Goal: Task Accomplishment & Management: Manage account settings

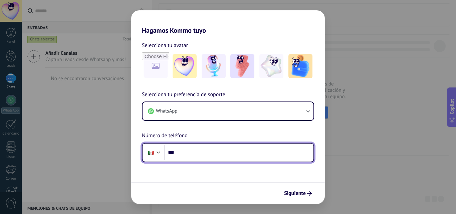
click at [233, 149] on input "***" at bounding box center [239, 152] width 149 height 15
type input "**********"
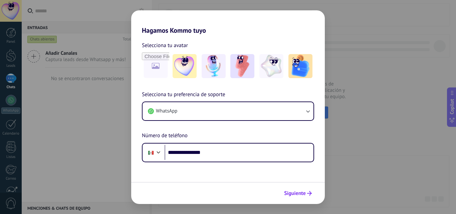
click at [291, 191] on span "Siguiente" at bounding box center [295, 193] width 22 height 5
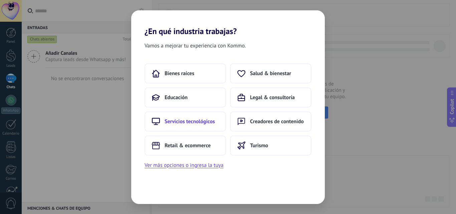
click at [200, 122] on span "Servicios tecnológicos" at bounding box center [190, 121] width 50 height 7
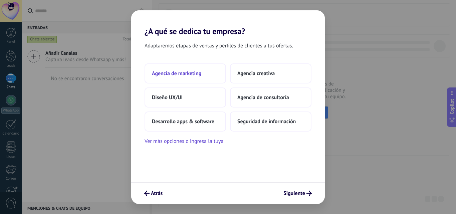
click at [179, 75] on span "Agencia de marketing" at bounding box center [176, 73] width 49 height 7
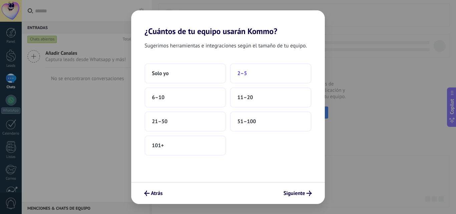
click at [252, 76] on button "2–5" at bounding box center [271, 73] width 82 height 20
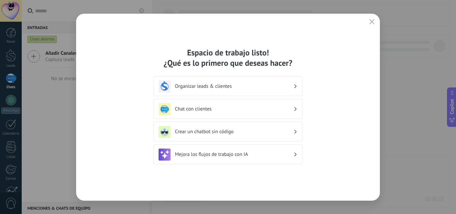
click at [232, 82] on div "Organizar leads & clientes" at bounding box center [228, 87] width 139 height 12
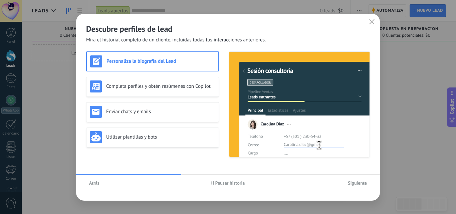
click at [356, 184] on span "Siguiente" at bounding box center [357, 183] width 19 height 5
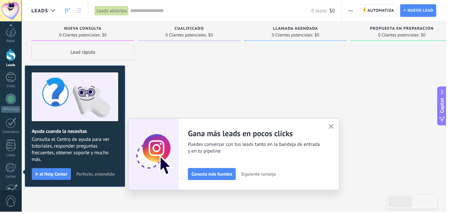
scroll to position [64, 0]
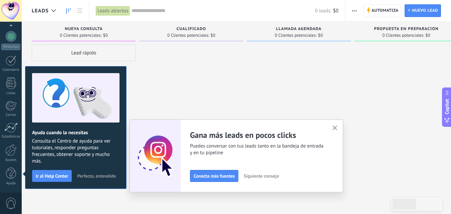
click at [22, 0] on ose-notification at bounding box center [22, 0] width 0 height 0
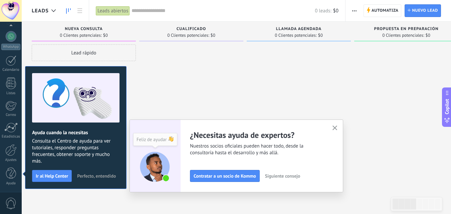
click at [338, 126] on icon "button" at bounding box center [335, 128] width 5 height 5
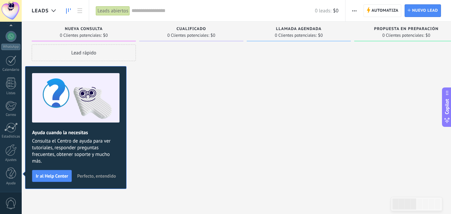
click at [91, 178] on span "Perfecto, entendido" at bounding box center [96, 176] width 39 height 5
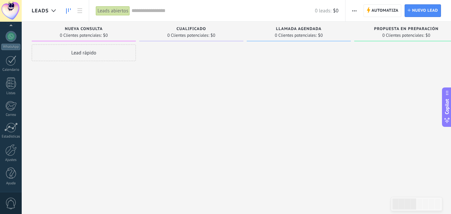
scroll to position [0, 0]
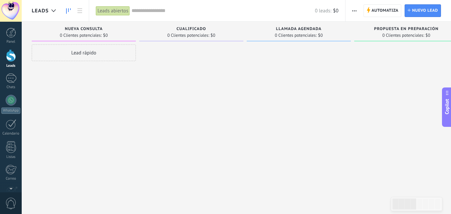
click at [195, 31] on span "Cualificado" at bounding box center [192, 29] width 30 height 5
click at [193, 28] on span "Cualificado" at bounding box center [192, 29] width 30 height 5
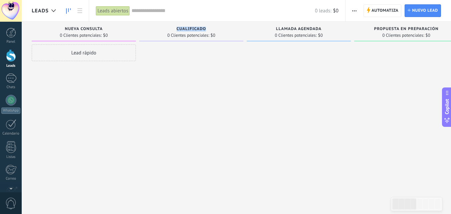
click at [206, 29] on span "Cualificado" at bounding box center [192, 29] width 30 height 5
click at [207, 28] on div "Cualificado" at bounding box center [192, 30] width 98 height 6
click at [204, 28] on span "Cualificado" at bounding box center [192, 29] width 30 height 5
click at [201, 26] on div "Cualificado 0 Clientes potenciales: $0" at bounding box center [191, 32] width 104 height 20
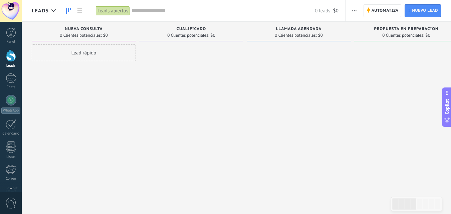
click at [201, 26] on div "Cualificado 0 Clientes potenciales: $0" at bounding box center [191, 32] width 104 height 20
click at [232, 26] on div "Cualificado 0 Clientes potenciales: $0" at bounding box center [191, 32] width 104 height 20
click at [228, 47] on div at bounding box center [191, 107] width 104 height 127
click at [219, 51] on div at bounding box center [191, 107] width 104 height 127
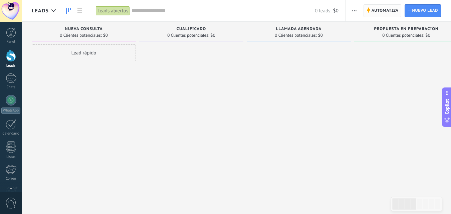
click at [382, 10] on span "Automatiza" at bounding box center [385, 11] width 27 height 12
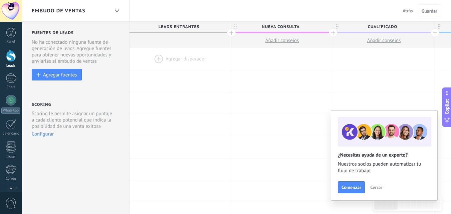
click at [273, 32] on span "Nueva consulta" at bounding box center [281, 27] width 98 height 10
click at [273, 32] on span at bounding box center [283, 32] width 102 height 1
click at [311, 32] on span "Nueva consulta" at bounding box center [281, 27] width 98 height 10
click at [328, 26] on span at bounding box center [327, 27] width 5 height 5
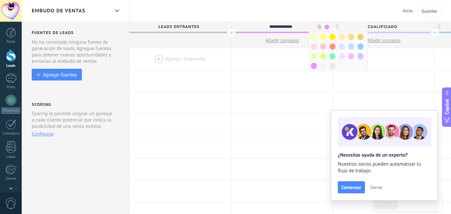
click at [333, 47] on span at bounding box center [333, 46] width 6 height 6
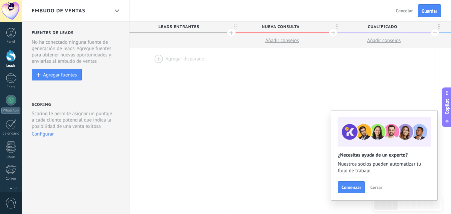
click at [281, 27] on span "Nueva consulta" at bounding box center [281, 27] width 98 height 10
type input "*"
type input "**********"
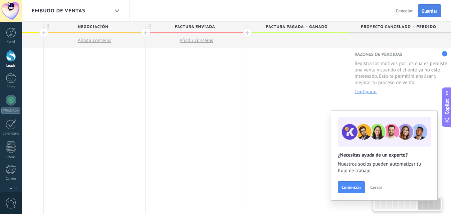
click at [430, 13] on span "Guardar" at bounding box center [430, 11] width 16 height 5
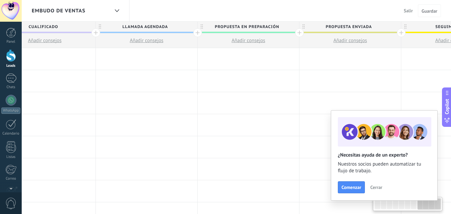
scroll to position [0, 799]
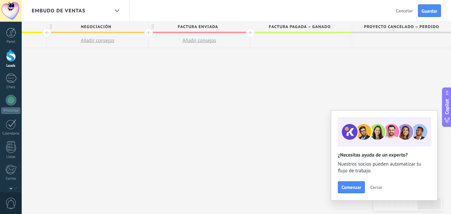
click at [241, 32] on span at bounding box center [200, 32] width 102 height 1
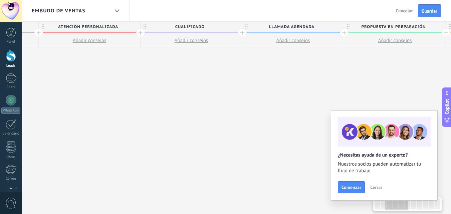
scroll to position [0, 194]
click at [281, 29] on span "Llamada agendada" at bounding box center [291, 27] width 98 height 10
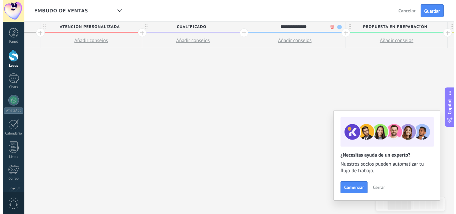
scroll to position [0, 799]
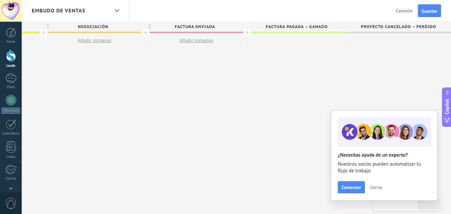
click at [206, 26] on span "Factura enviada" at bounding box center [195, 27] width 98 height 10
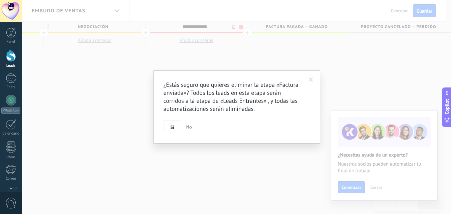
click at [234, 26] on body ".abccls-1,.abccls-2{fill-rule:evenodd}.abccls-2{fill:#fff} .abfcls-1{fill:none}…" at bounding box center [225, 107] width 451 height 214
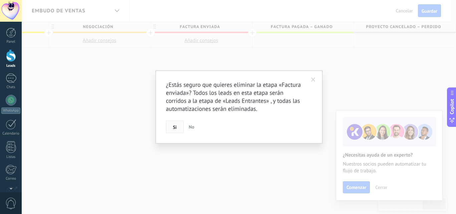
click at [174, 129] on span "Si" at bounding box center [175, 127] width 4 height 5
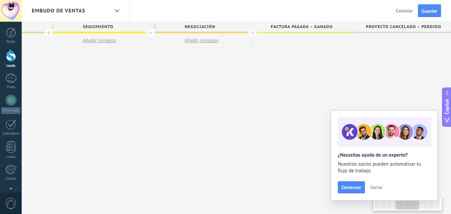
scroll to position [0, 0]
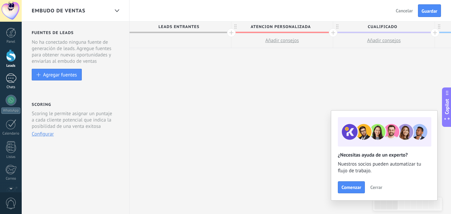
click at [14, 78] on div at bounding box center [11, 79] width 11 height 10
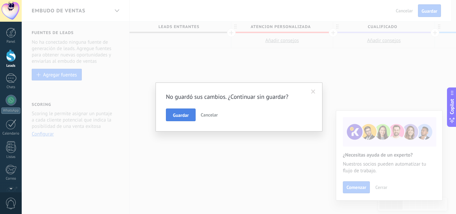
click at [190, 116] on button "Guardar" at bounding box center [181, 115] width 30 height 13
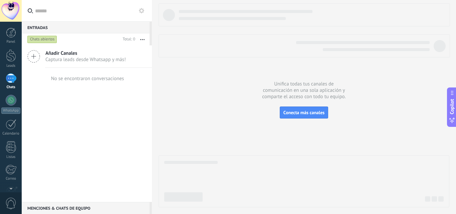
click at [11, 74] on div at bounding box center [11, 79] width 11 height 10
click at [11, 53] on div at bounding box center [11, 55] width 10 height 12
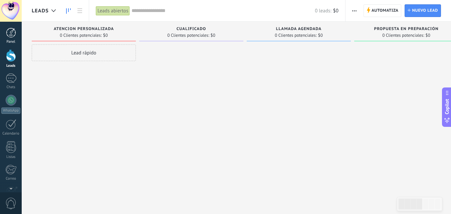
click at [12, 36] on div at bounding box center [11, 33] width 10 height 10
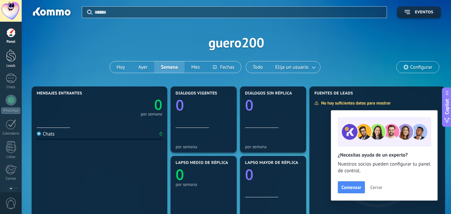
click at [12, 51] on div at bounding box center [11, 55] width 10 height 12
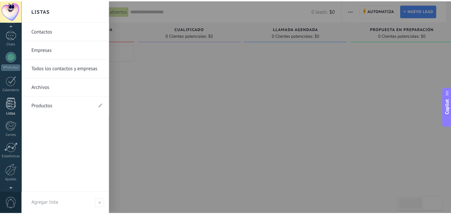
scroll to position [64, 0]
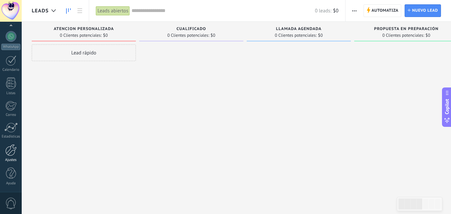
click at [10, 155] on div at bounding box center [10, 150] width 11 height 12
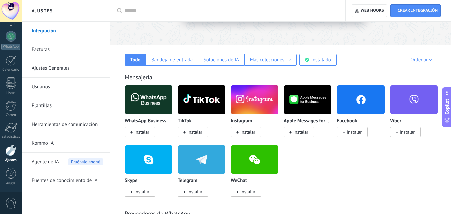
scroll to position [87, 0]
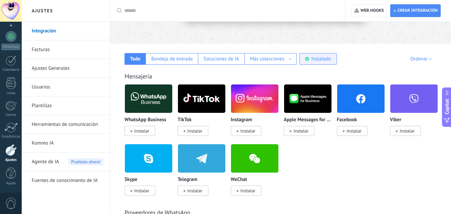
click at [315, 57] on div "Instalado" at bounding box center [322, 59] width 20 height 6
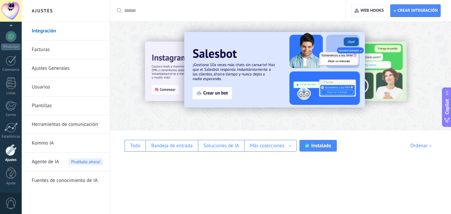
scroll to position [0, 0]
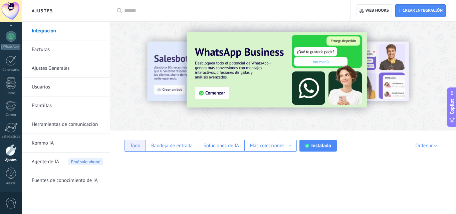
click at [132, 149] on div "Todo" at bounding box center [135, 146] width 21 height 12
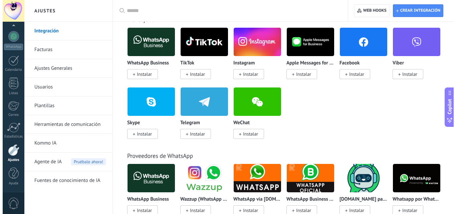
scroll to position [158, 0]
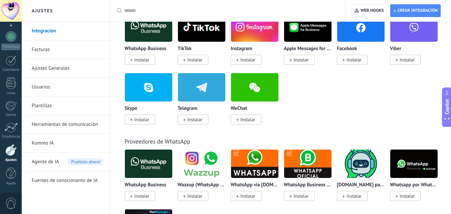
click at [193, 118] on span "Instalar" at bounding box center [194, 120] width 15 height 6
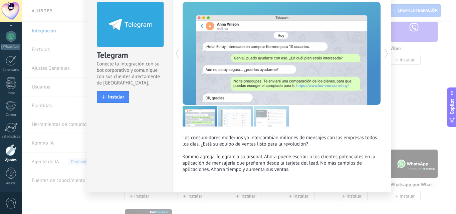
scroll to position [35, 0]
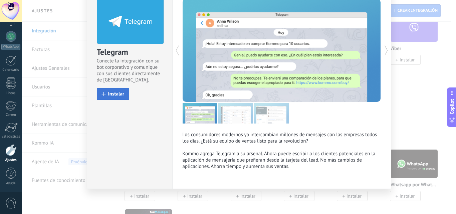
click at [119, 97] on button "Instalar" at bounding box center [113, 94] width 33 height 12
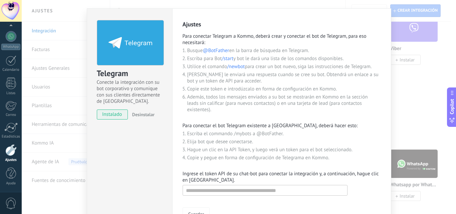
scroll to position [19, 0]
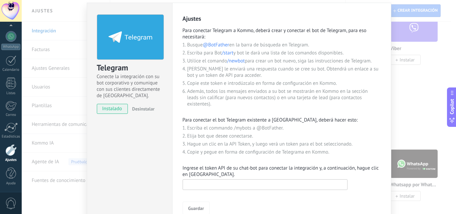
click at [214, 183] on input "text" at bounding box center [265, 184] width 165 height 11
paste input "**********"
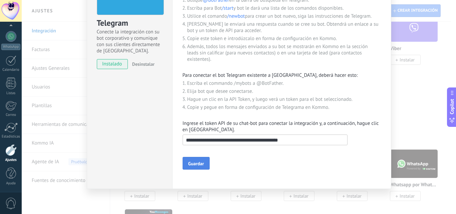
type input "**********"
click at [203, 164] on span "Guardar" at bounding box center [196, 163] width 16 height 5
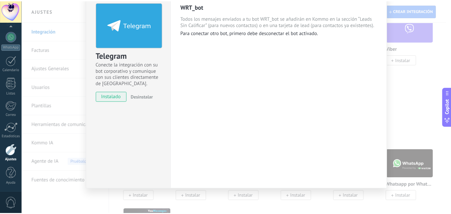
scroll to position [0, 0]
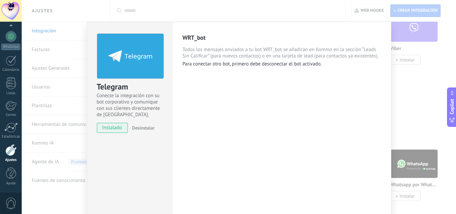
click at [201, 6] on div "Telegram Conecte la integración con su bot corporativo y comunique con sus clie…" at bounding box center [239, 107] width 435 height 214
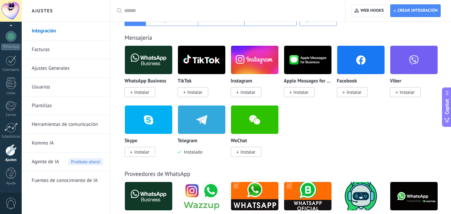
scroll to position [120, 0]
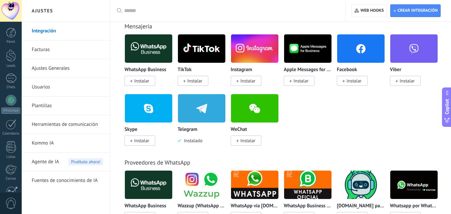
scroll to position [140, 0]
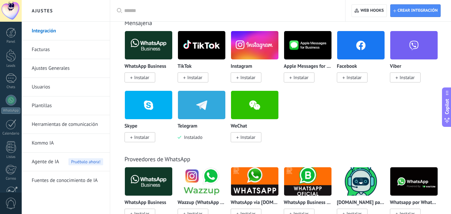
click at [220, 102] on img at bounding box center [201, 105] width 47 height 32
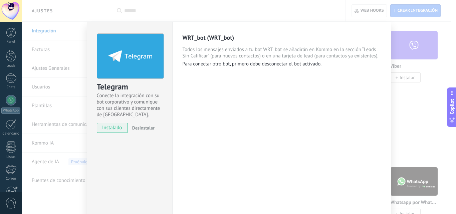
click at [428, 129] on div "Telegram Conecte la integración con su bot corporativo y comunique con sus clie…" at bounding box center [239, 107] width 435 height 214
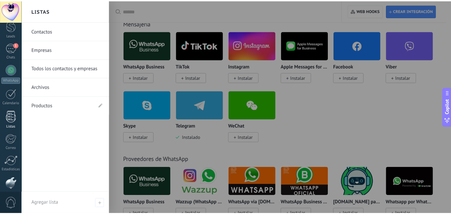
scroll to position [0, 0]
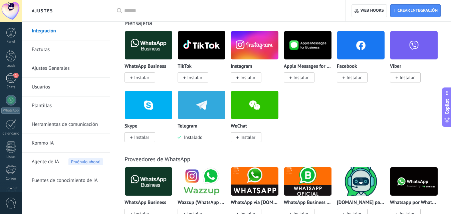
click at [13, 79] on div "1" at bounding box center [11, 79] width 11 height 10
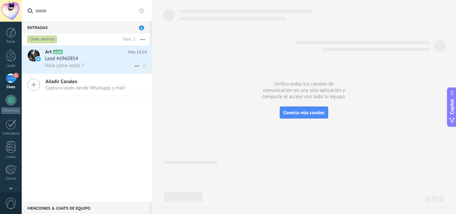
click at [97, 61] on div "Lead #6960854" at bounding box center [96, 58] width 102 height 7
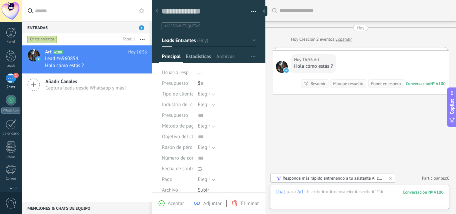
click at [195, 56] on span "Estadísticas" at bounding box center [198, 58] width 25 height 10
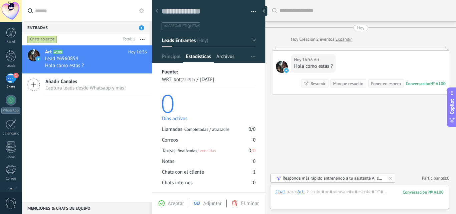
click at [227, 56] on span "Archivos" at bounding box center [226, 58] width 18 height 10
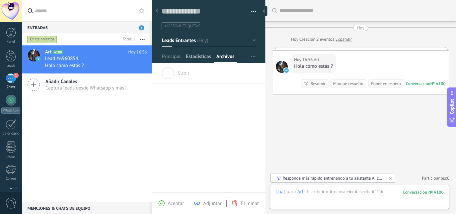
click at [205, 57] on span "Estadísticas" at bounding box center [198, 58] width 25 height 10
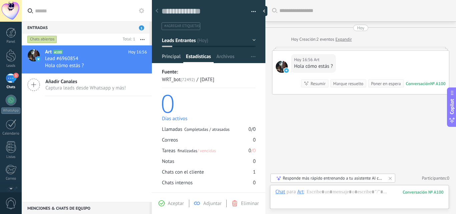
click at [177, 58] on span "Principal" at bounding box center [171, 58] width 19 height 10
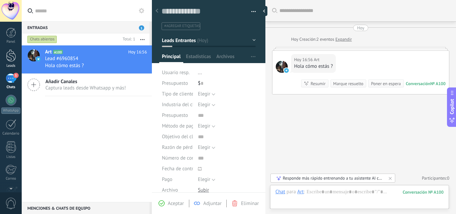
click at [17, 60] on link "Leads" at bounding box center [11, 58] width 22 height 19
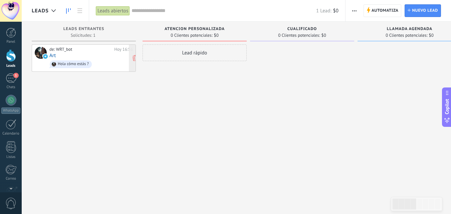
click at [104, 61] on span "Hola cómo estás ?" at bounding box center [91, 64] width 84 height 10
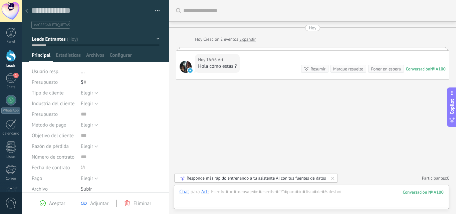
scroll to position [118, 0]
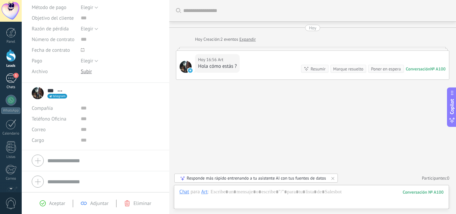
click at [15, 78] on div "1" at bounding box center [11, 79] width 11 height 10
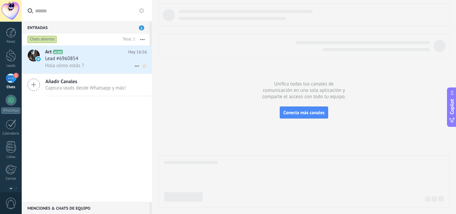
click at [90, 60] on div "Lead #6960854" at bounding box center [96, 58] width 102 height 7
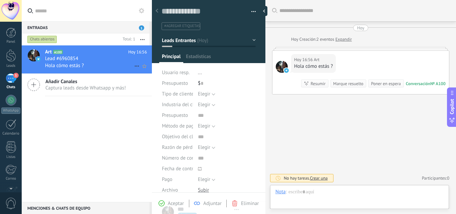
type textarea "**********"
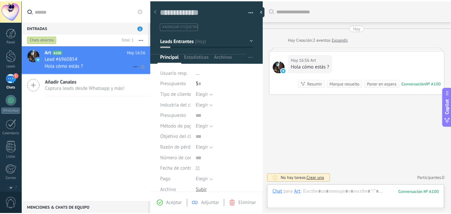
scroll to position [10, 0]
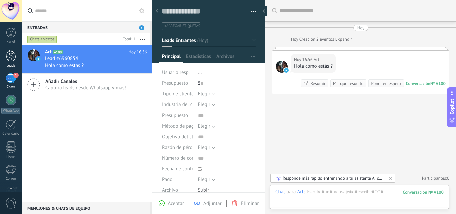
click at [11, 54] on div at bounding box center [11, 55] width 10 height 12
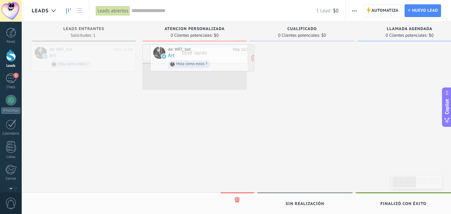
drag, startPoint x: 114, startPoint y: 56, endPoint x: 233, endPoint y: 56, distance: 118.6
